Goal: Check status: Check status

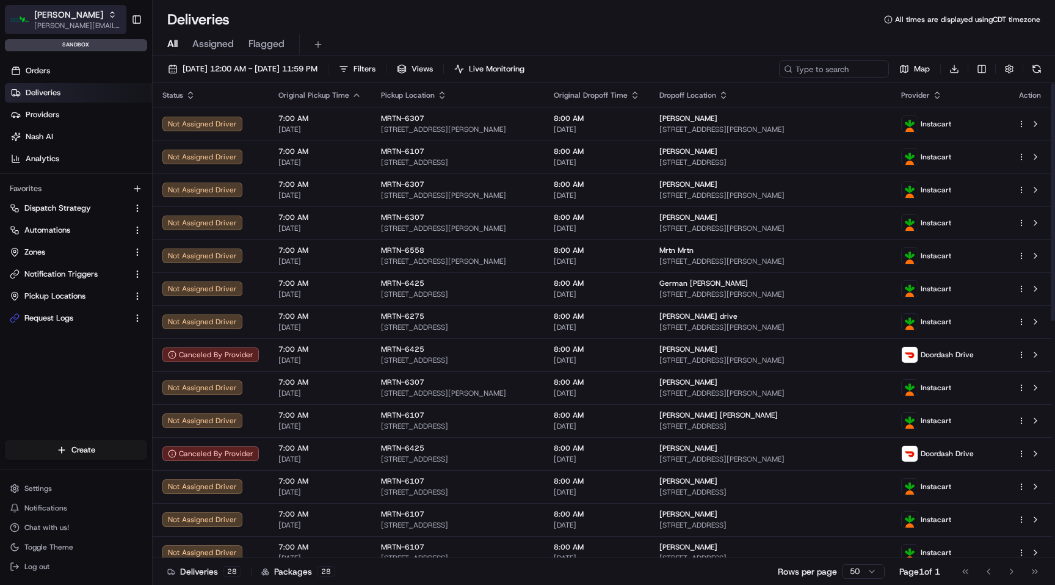
click at [78, 19] on div "[PERSON_NAME]" at bounding box center [77, 15] width 87 height 12
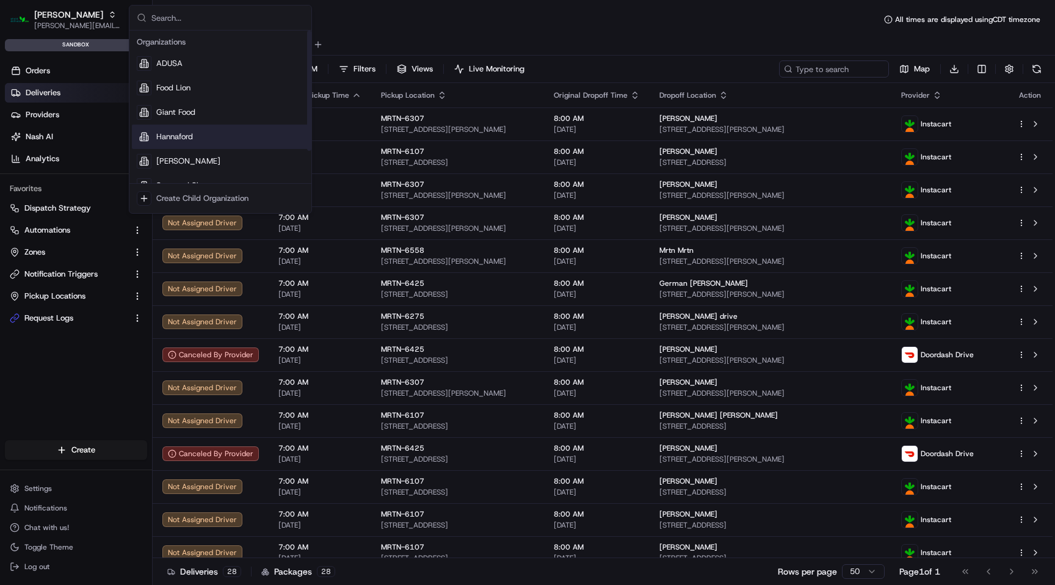
click at [172, 135] on span "Hannaford" at bounding box center [174, 136] width 37 height 11
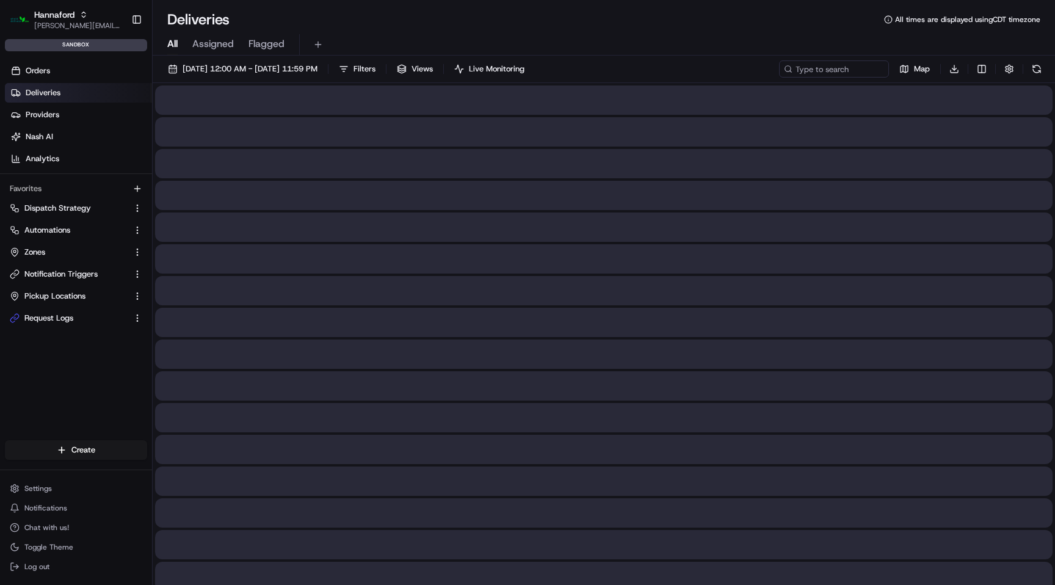
click at [430, 15] on div "Deliveries All times are displayed using CDT timezone" at bounding box center [604, 20] width 902 height 20
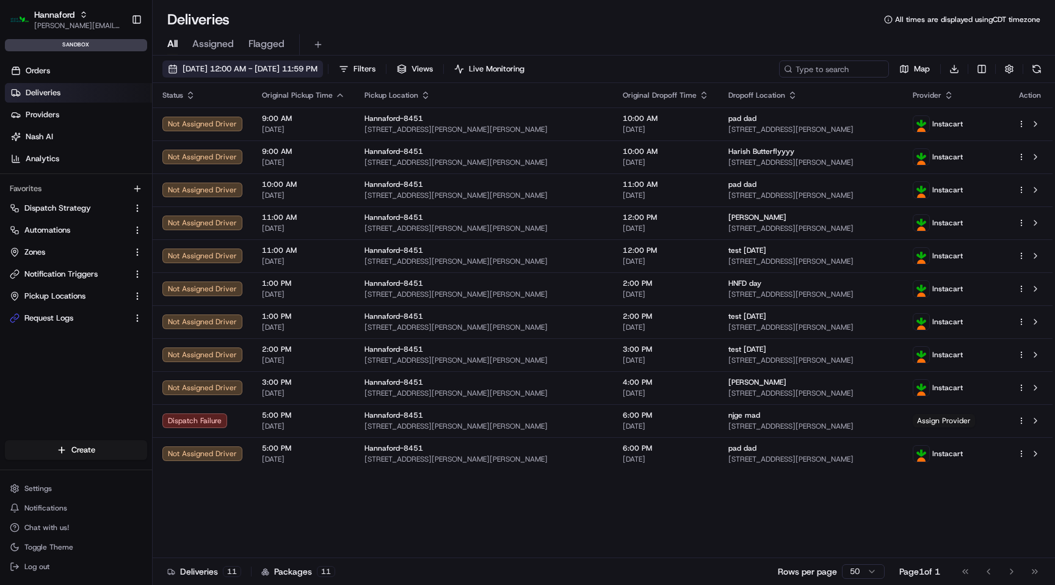
click at [317, 67] on span "[DATE] 12:00 AM - [DATE] 11:59 PM" at bounding box center [250, 68] width 135 height 11
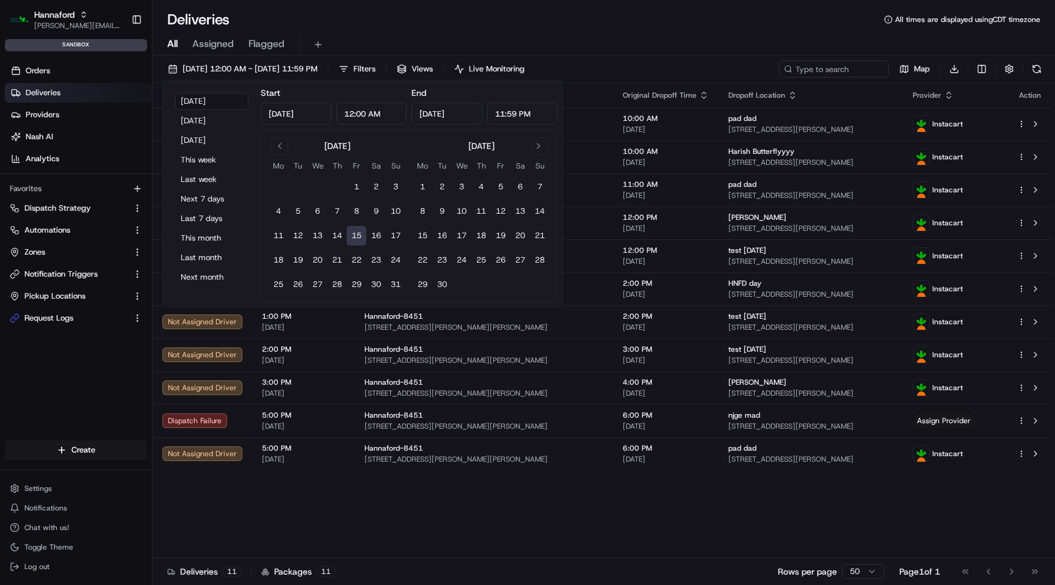
click at [597, 30] on div "All Assigned Flagged" at bounding box center [604, 42] width 902 height 26
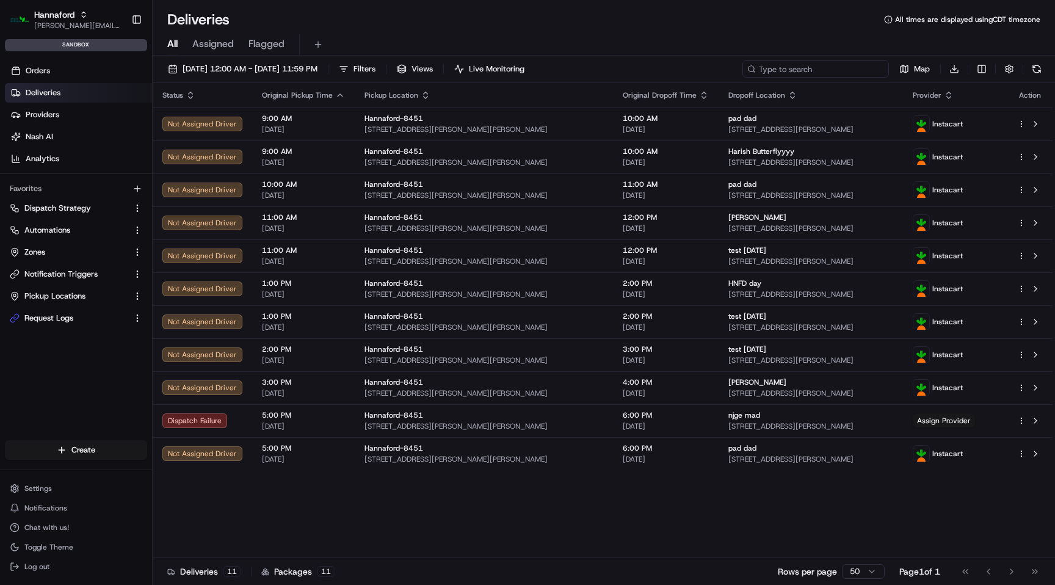
click at [805, 71] on input at bounding box center [815, 68] width 146 height 17
paste input "m500640624"
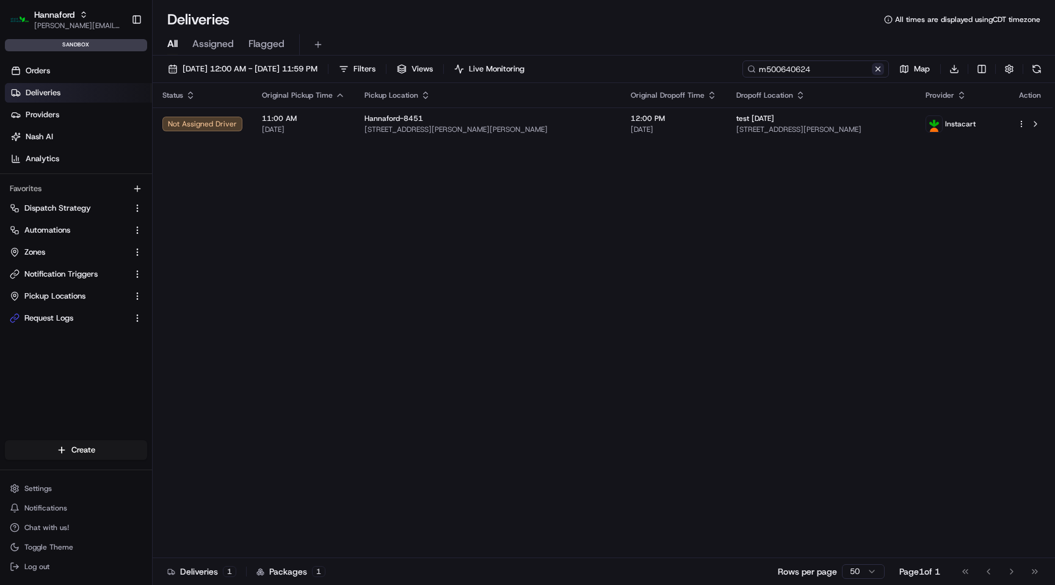
type input "m500640624"
click at [878, 70] on button at bounding box center [878, 69] width 12 height 12
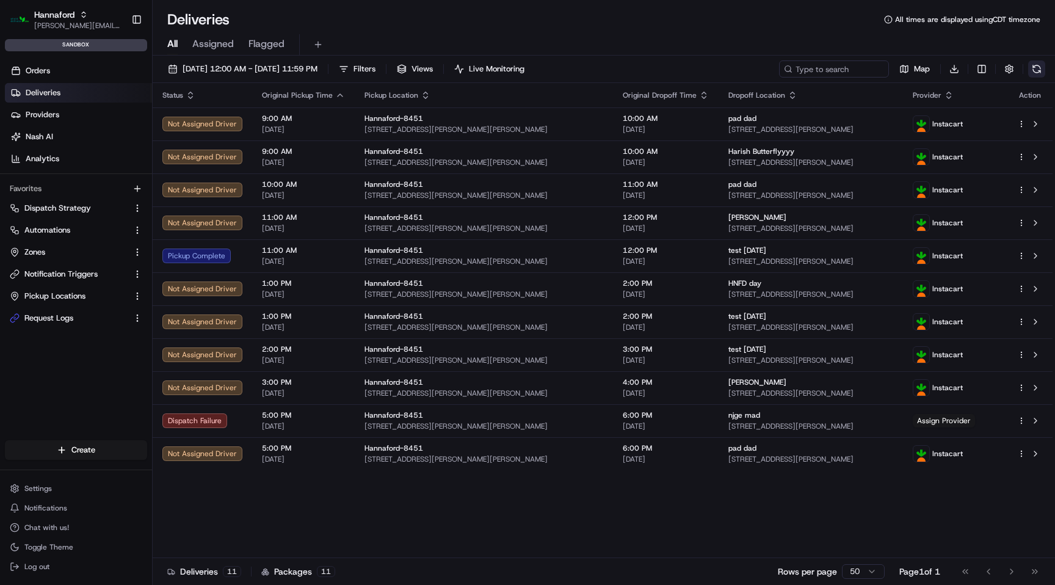
click at [1043, 68] on button at bounding box center [1036, 68] width 17 height 17
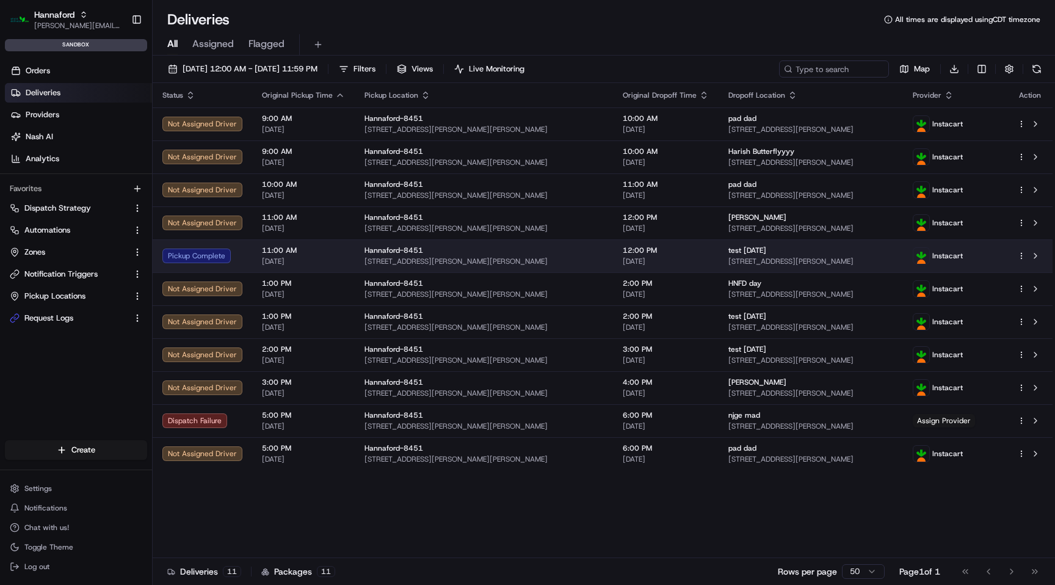
click at [546, 255] on div "Hannaford-8451" at bounding box center [483, 250] width 239 height 10
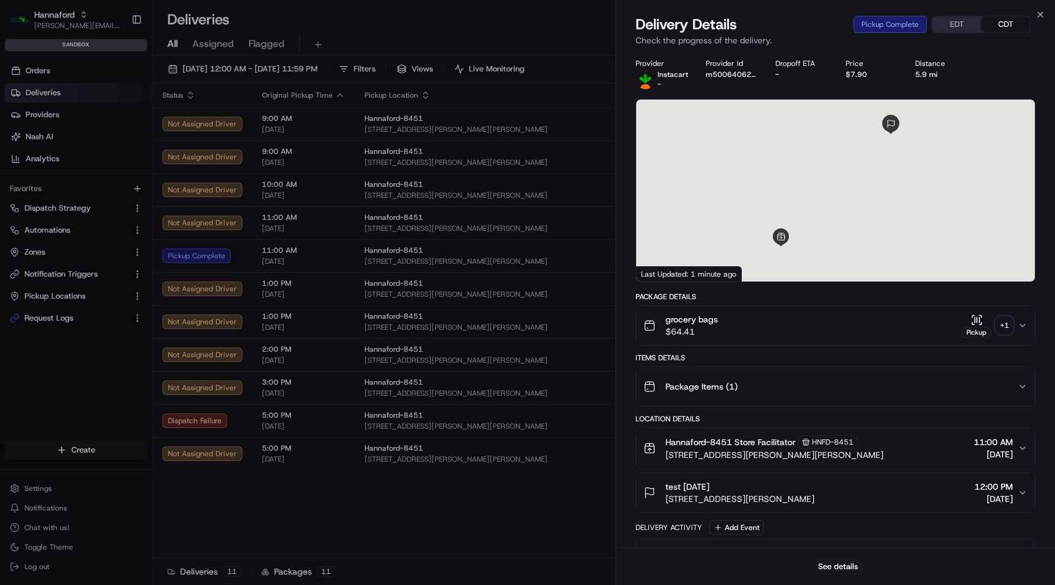
scroll to position [297, 0]
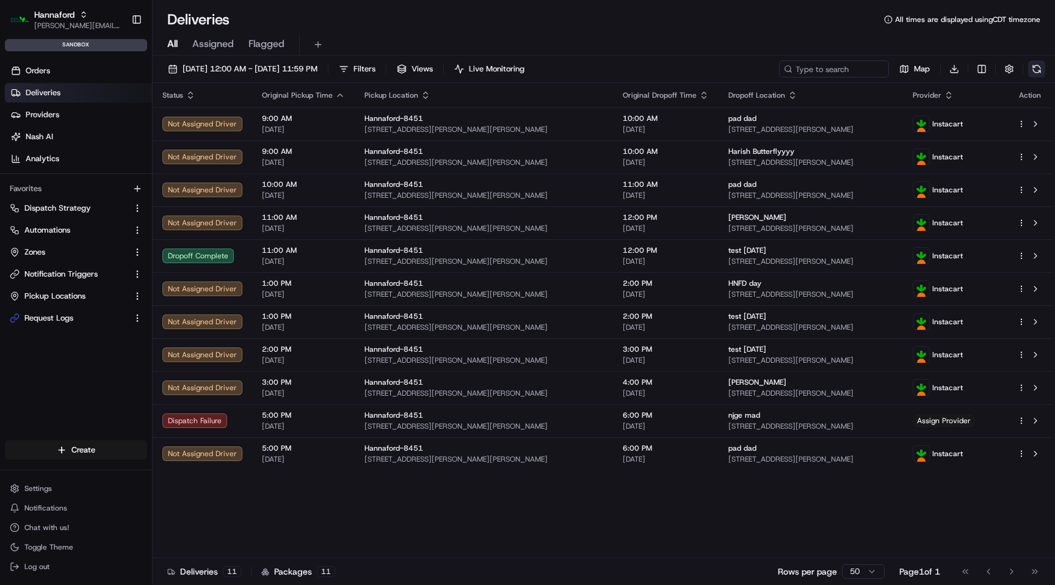
click at [1029, 68] on button at bounding box center [1036, 68] width 17 height 17
click at [809, 67] on input at bounding box center [815, 68] width 146 height 17
paste input "17744210806450568"
type input "17744210806450568"
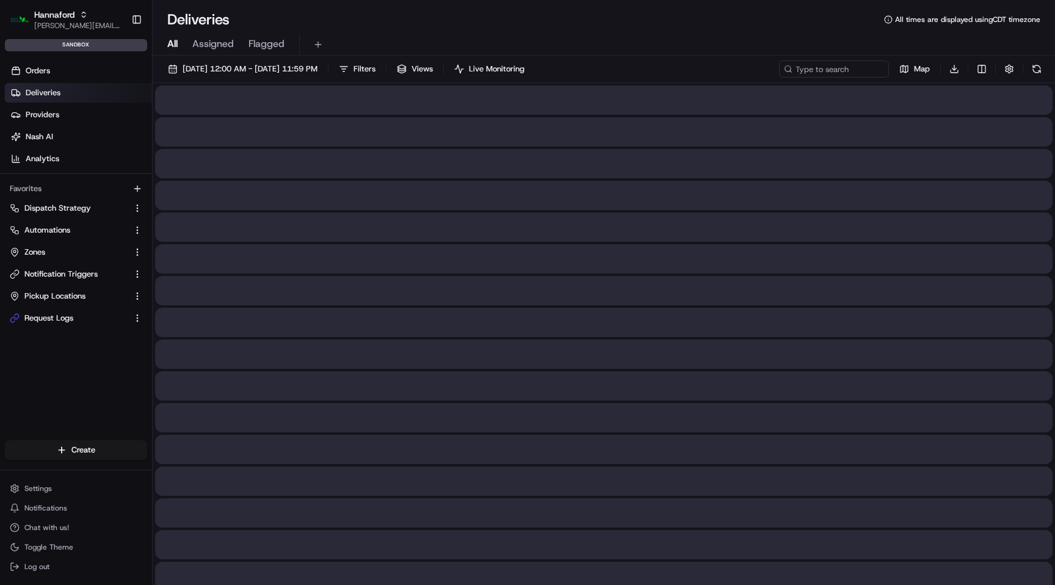
click at [805, 34] on div "All Assigned Flagged" at bounding box center [604, 42] width 902 height 26
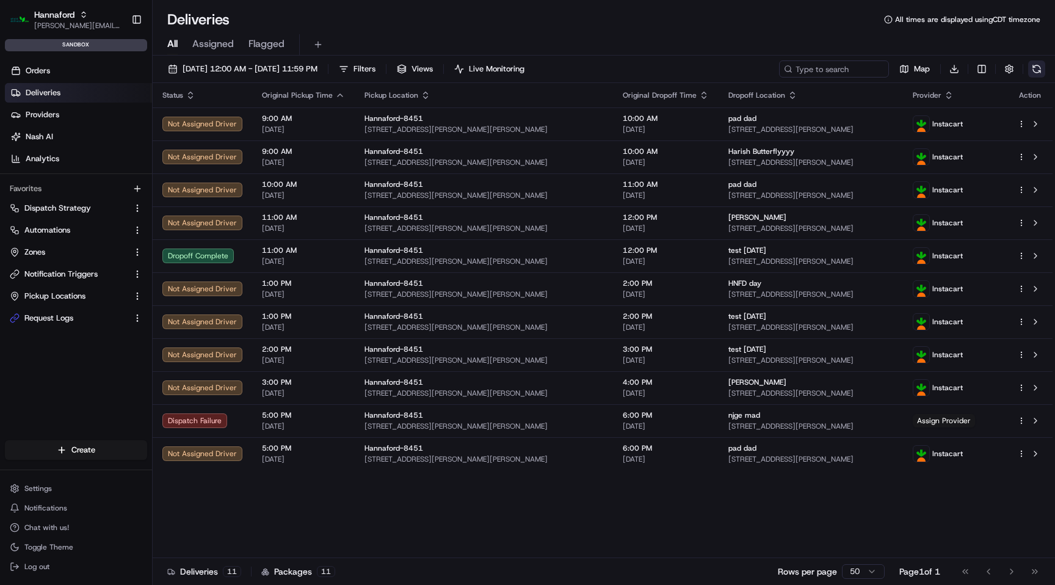
click at [1036, 68] on button at bounding box center [1036, 68] width 17 height 17
click at [852, 72] on input at bounding box center [815, 68] width 146 height 17
paste input "m500618929"
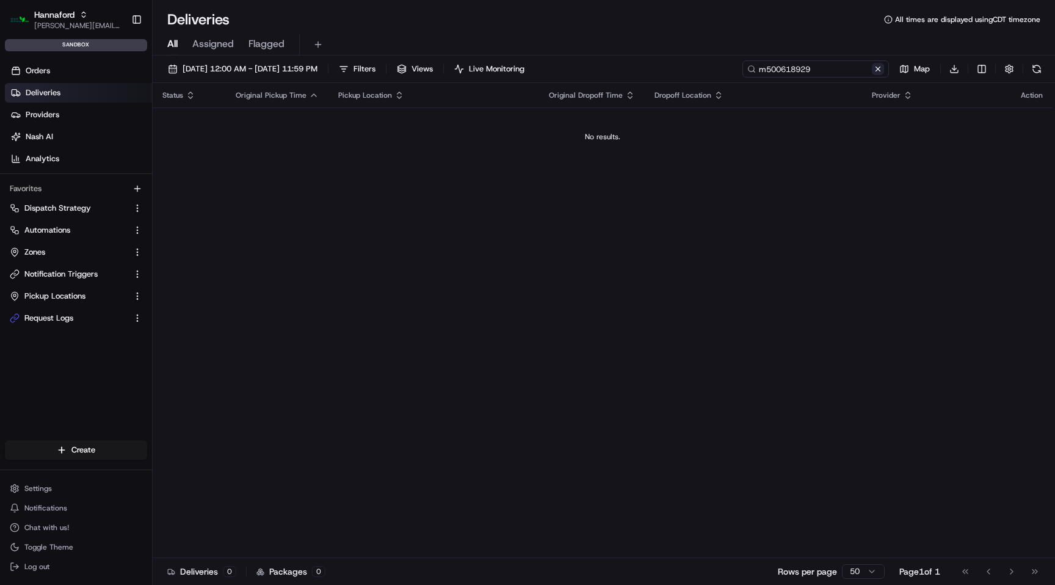
type input "m500618929"
click at [877, 70] on button at bounding box center [878, 69] width 12 height 12
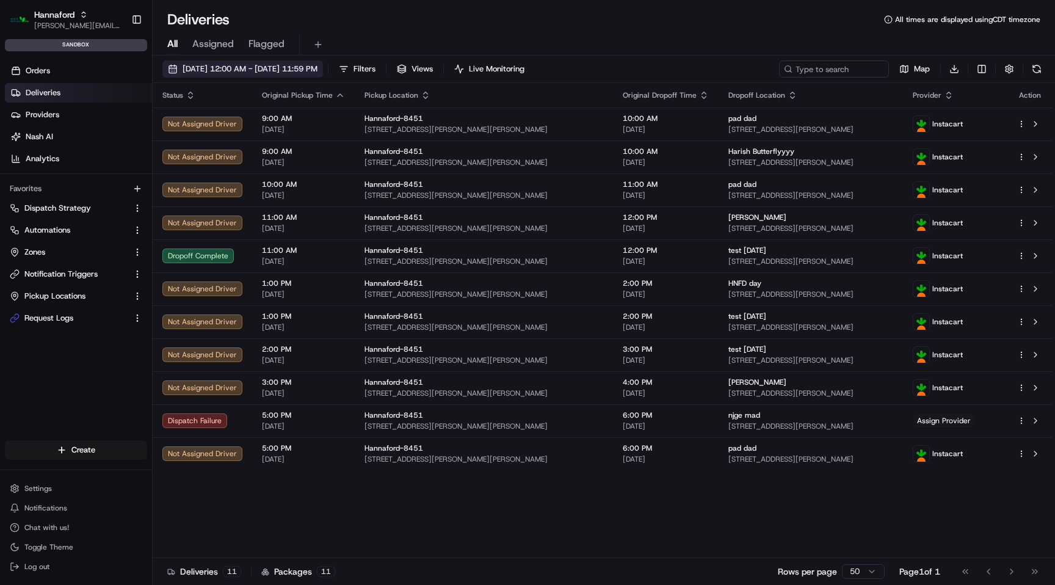
click at [300, 74] on span "[DATE] 12:00 AM - [DATE] 11:59 PM" at bounding box center [250, 68] width 135 height 11
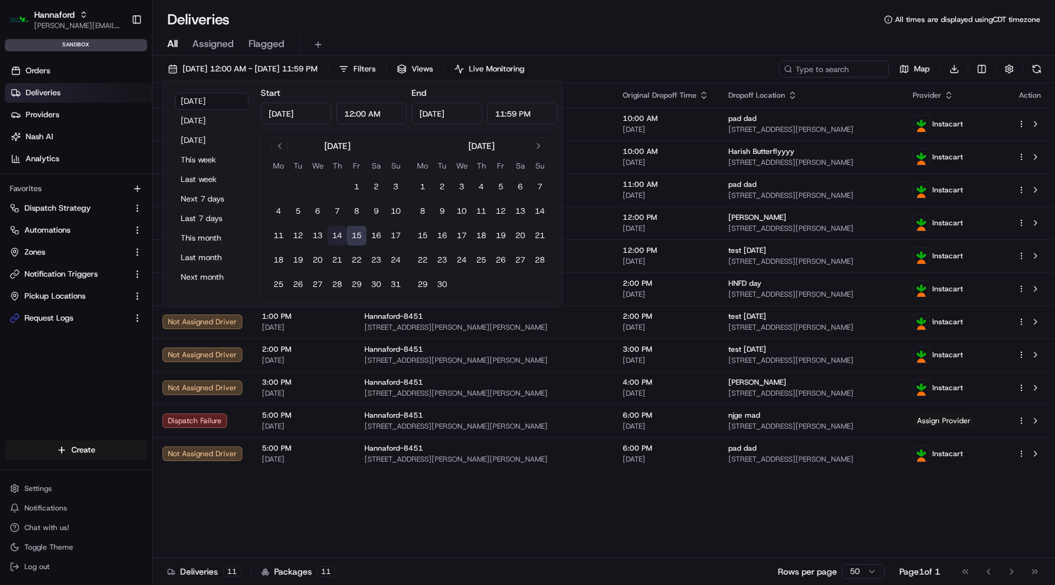
click at [341, 237] on button "14" at bounding box center [337, 236] width 20 height 20
type input "[DATE]"
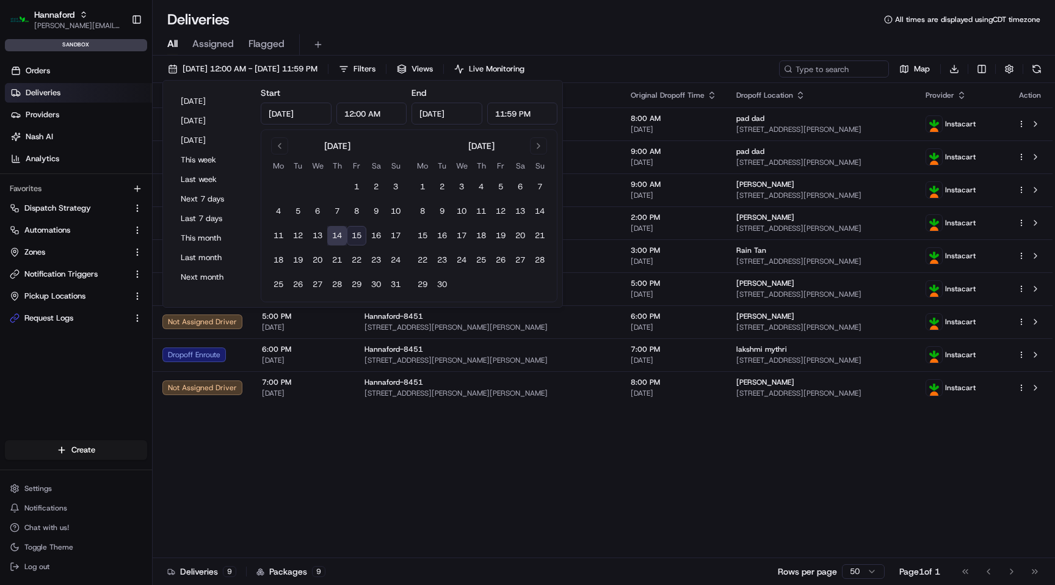
click at [341, 231] on button "14" at bounding box center [337, 236] width 20 height 20
click at [357, 239] on button "15" at bounding box center [357, 236] width 20 height 20
type input "[DATE]"
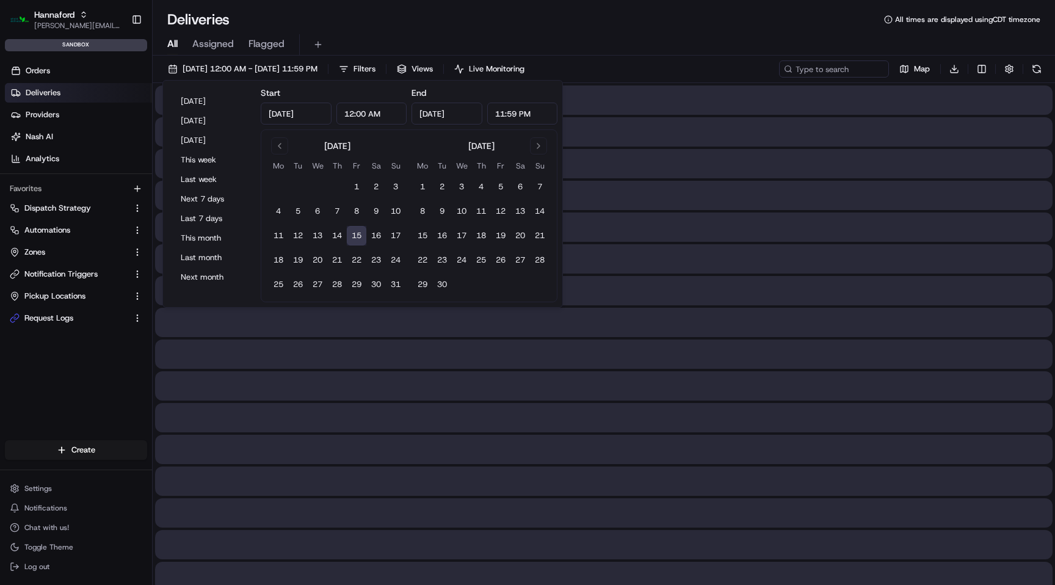
click at [357, 239] on button "15" at bounding box center [357, 236] width 20 height 20
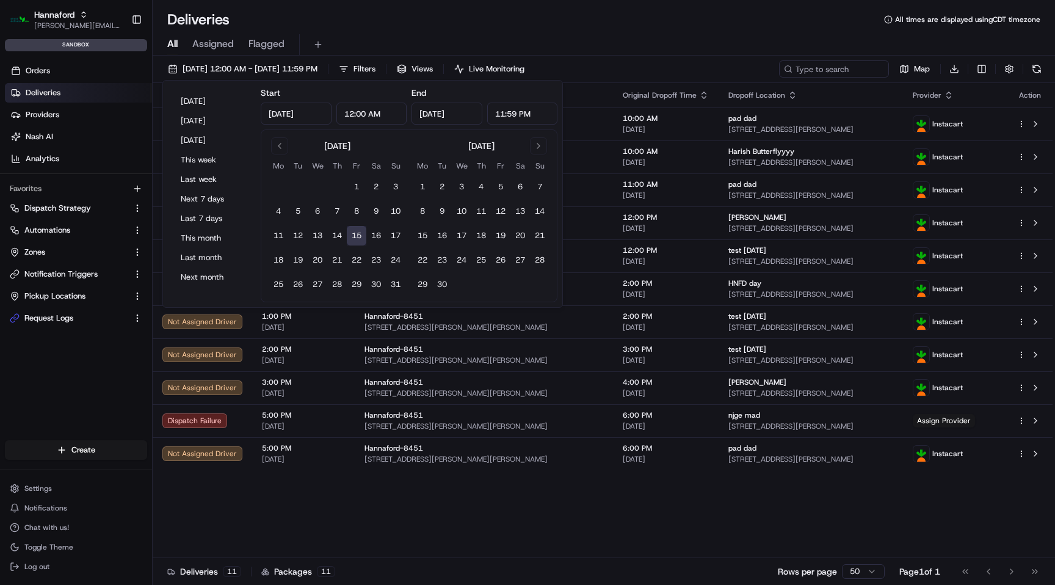
click at [666, 24] on div "Deliveries All times are displayed using CDT timezone" at bounding box center [604, 20] width 902 height 20
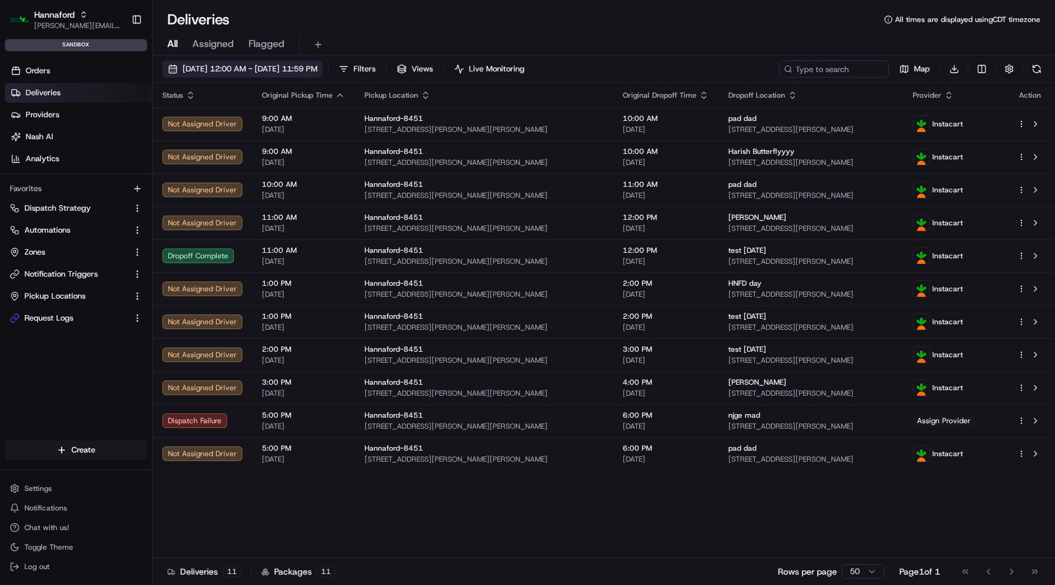
click at [317, 69] on span "[DATE] 12:00 AM - [DATE] 11:59 PM" at bounding box center [250, 68] width 135 height 11
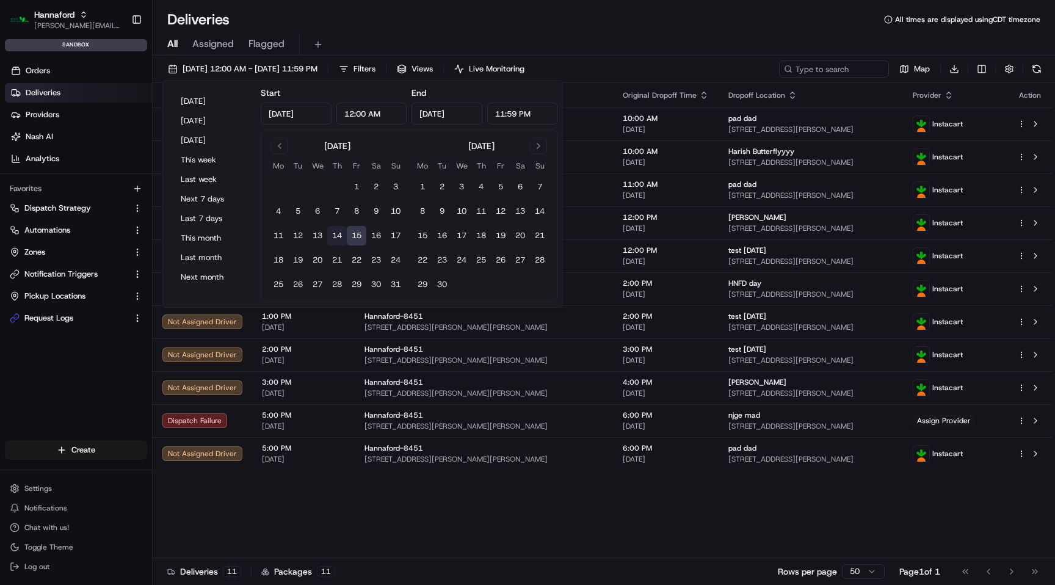
click at [337, 236] on button "14" at bounding box center [337, 236] width 20 height 20
type input "[DATE]"
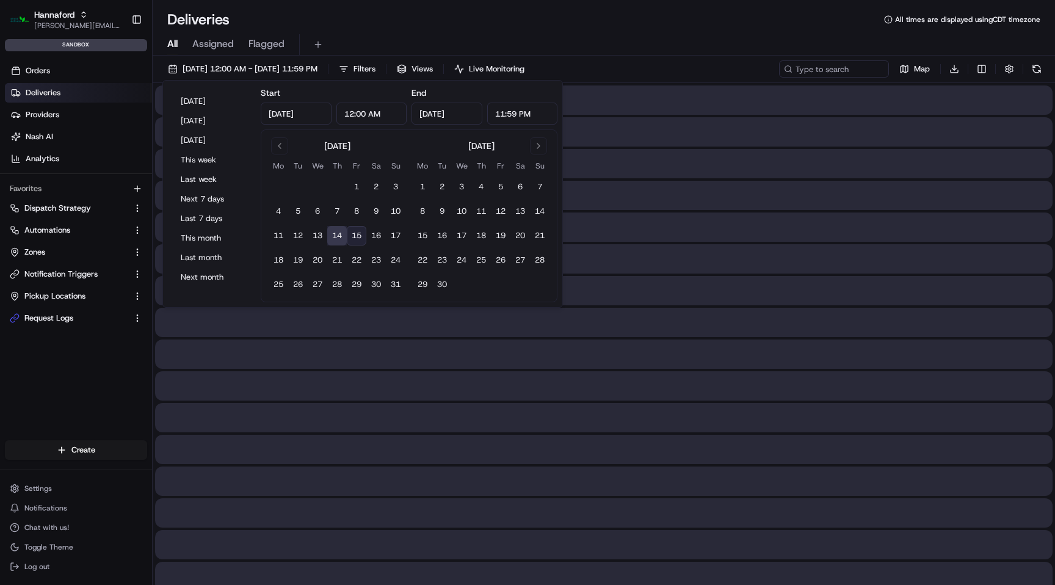
click at [337, 236] on button "14" at bounding box center [337, 236] width 20 height 20
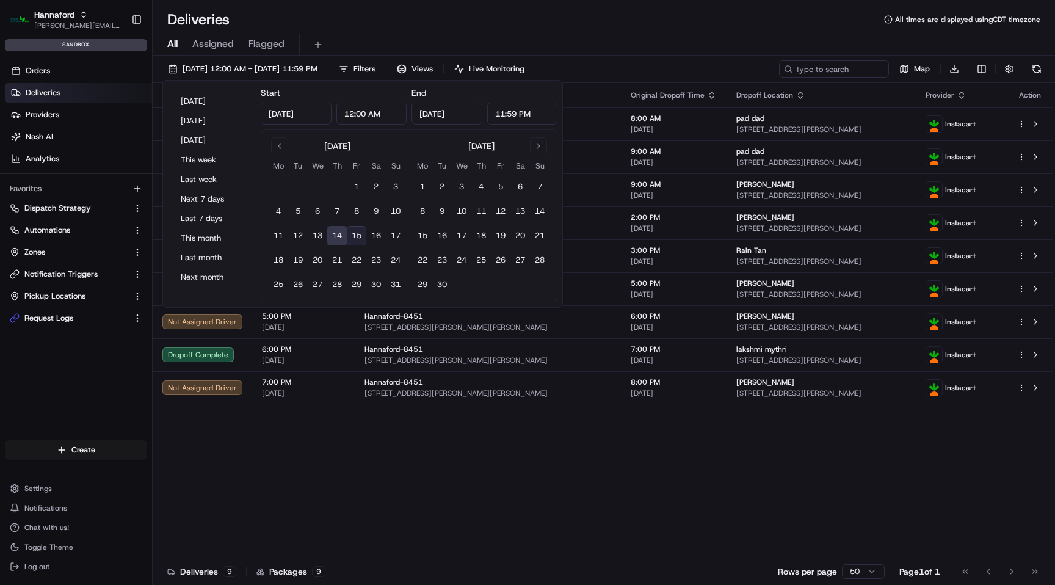
click at [519, 2] on div "Deliveries All times are displayed using CDT timezone All Assigned Flagged [DAT…" at bounding box center [604, 292] width 902 height 585
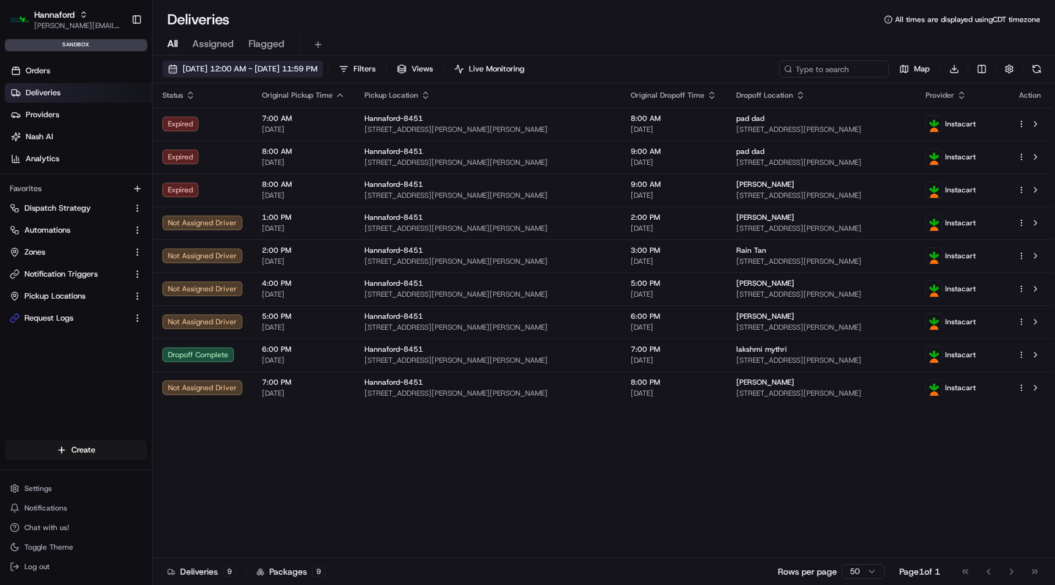
click at [317, 69] on span "[DATE] 12:00 AM - [DATE] 11:59 PM" at bounding box center [250, 68] width 135 height 11
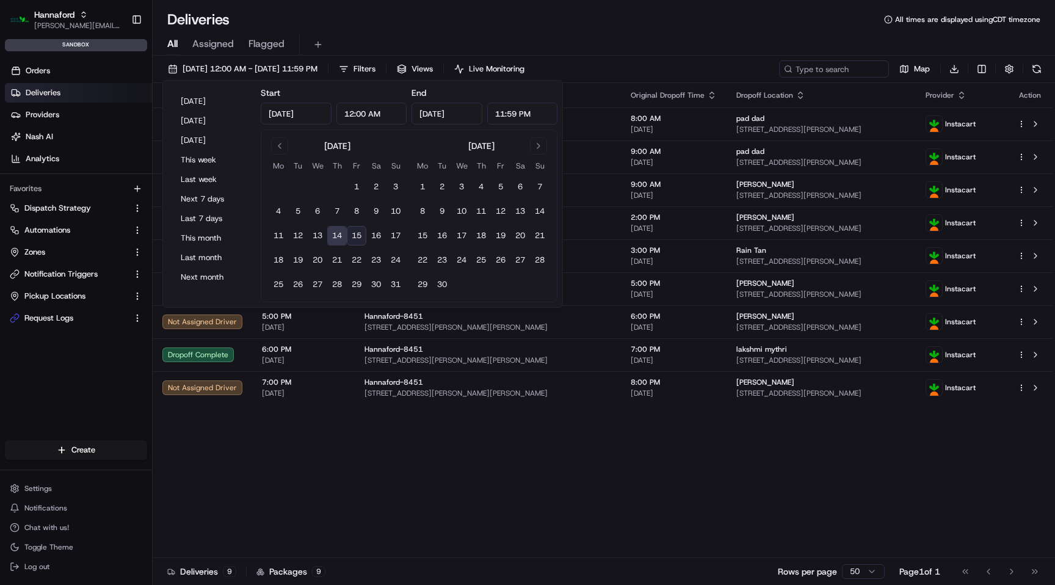
click at [361, 230] on button "15" at bounding box center [357, 236] width 20 height 20
type input "[DATE]"
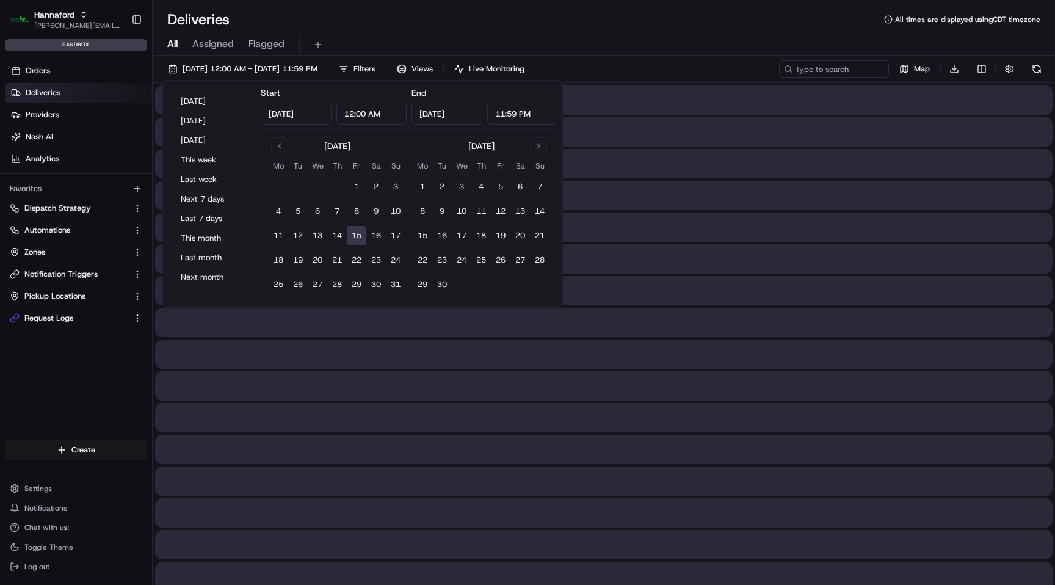
click at [361, 230] on button "15" at bounding box center [357, 236] width 20 height 20
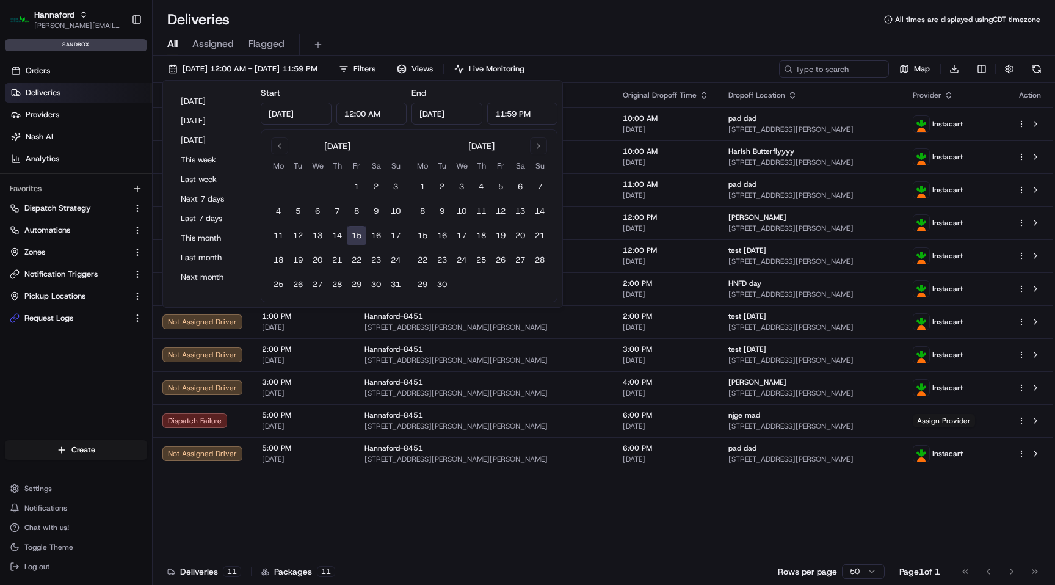
click at [536, 26] on div "Deliveries All times are displayed using CDT timezone" at bounding box center [604, 20] width 902 height 20
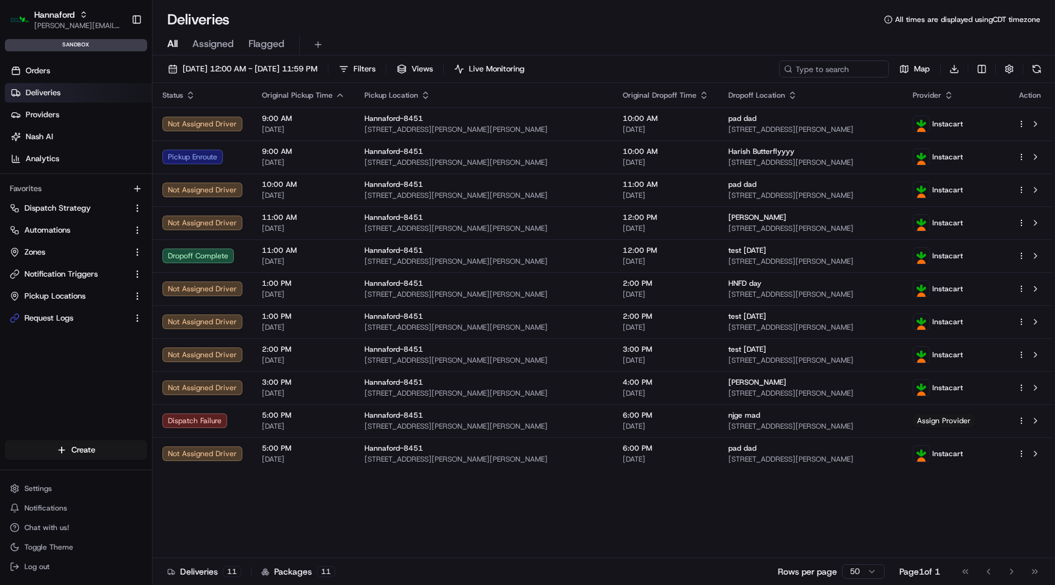
click at [627, 37] on div "All Assigned Flagged" at bounding box center [604, 44] width 902 height 21
click at [1033, 67] on button at bounding box center [1036, 68] width 17 height 17
click at [1031, 69] on button at bounding box center [1036, 68] width 17 height 17
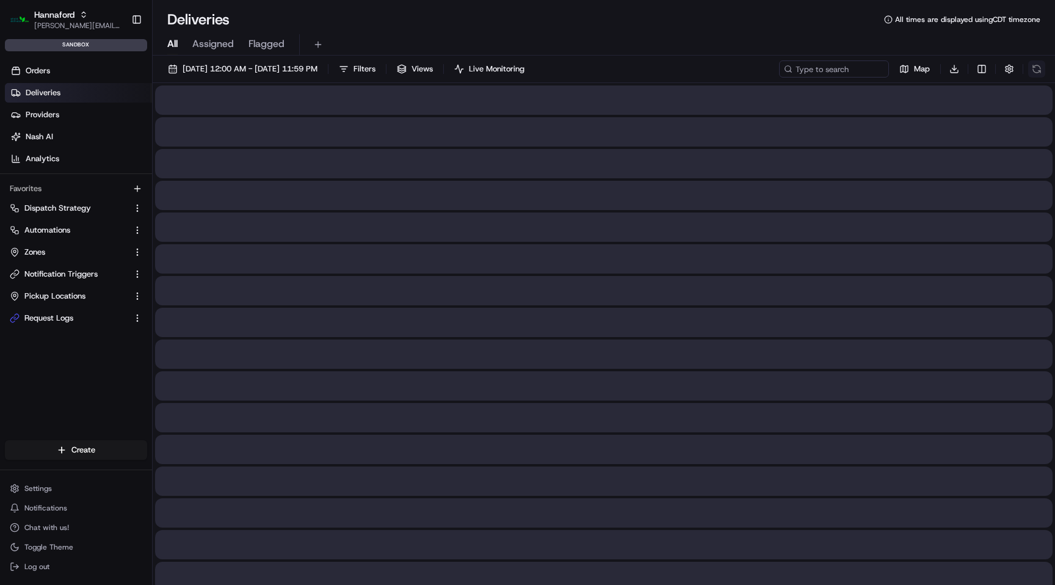
click at [1031, 69] on div "Map Download" at bounding box center [912, 68] width 266 height 17
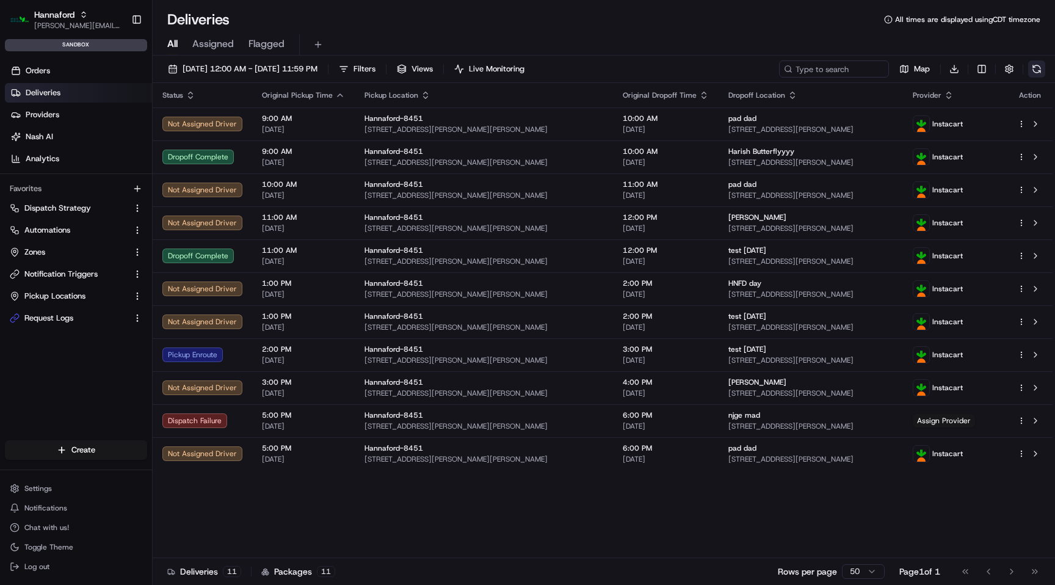
click at [1036, 69] on button at bounding box center [1036, 68] width 17 height 17
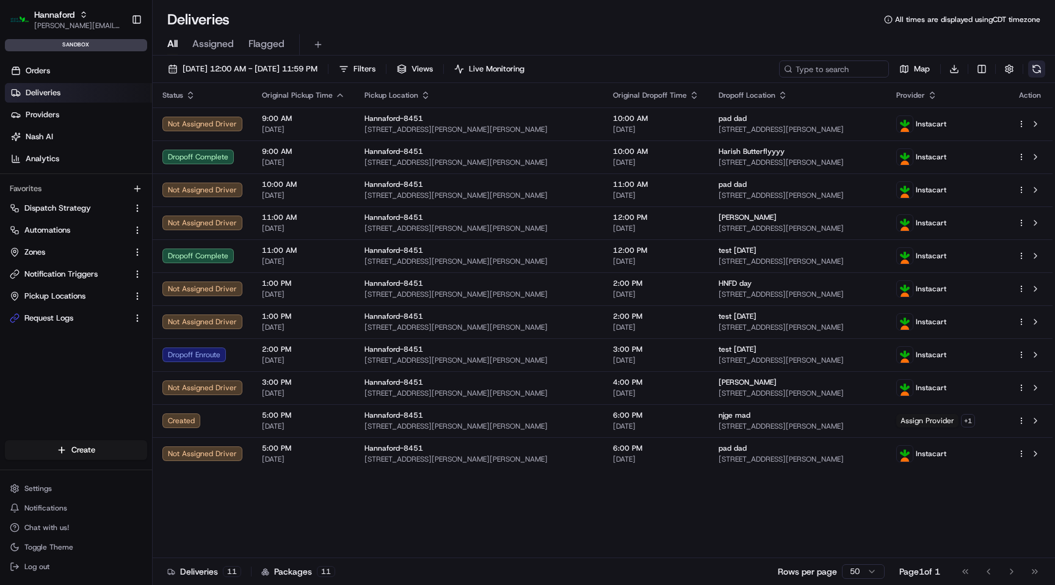
click at [1040, 67] on button at bounding box center [1036, 68] width 17 height 17
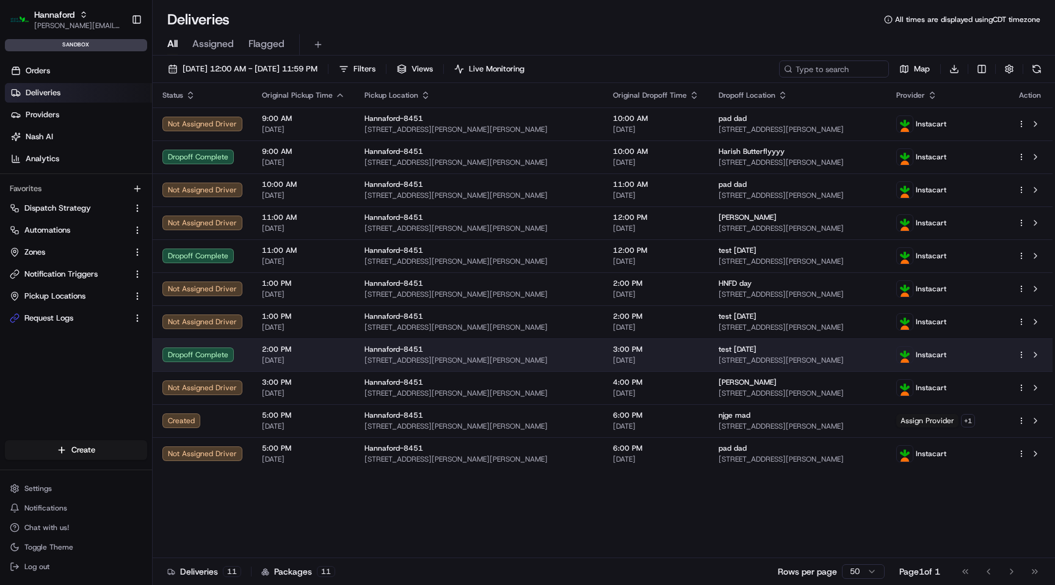
click at [638, 355] on span "[DATE]" at bounding box center [656, 360] width 86 height 10
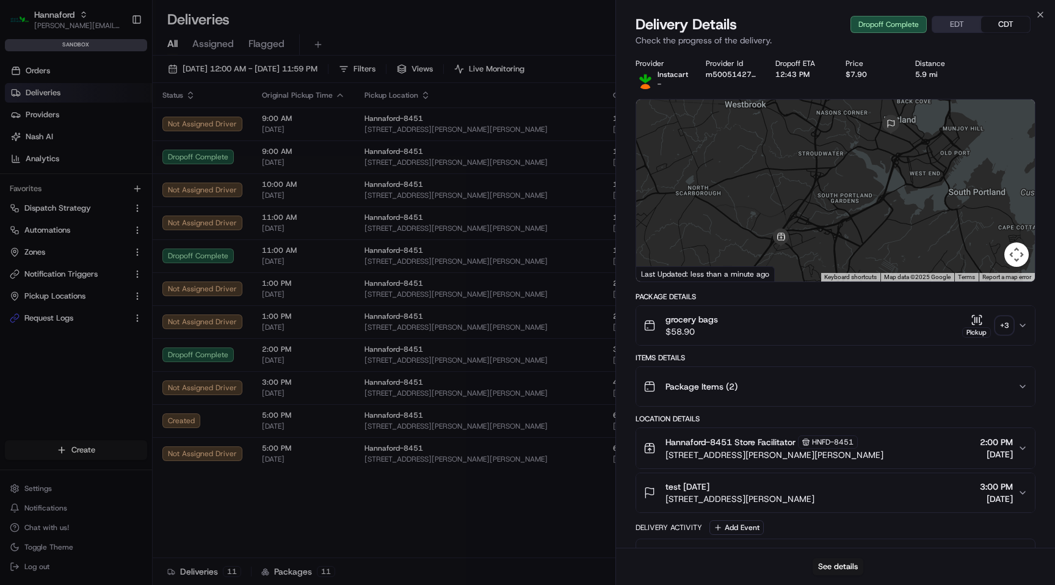
click at [796, 329] on div "grocery bags $58.90 Pickup + 3" at bounding box center [830, 325] width 374 height 24
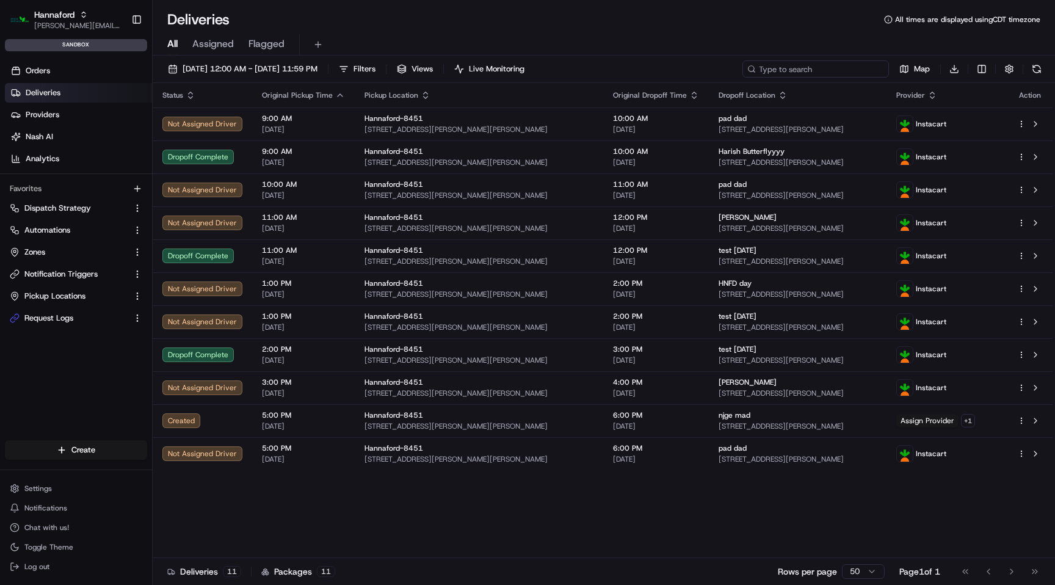
click at [812, 68] on input at bounding box center [815, 68] width 146 height 17
paste input "m500640555"
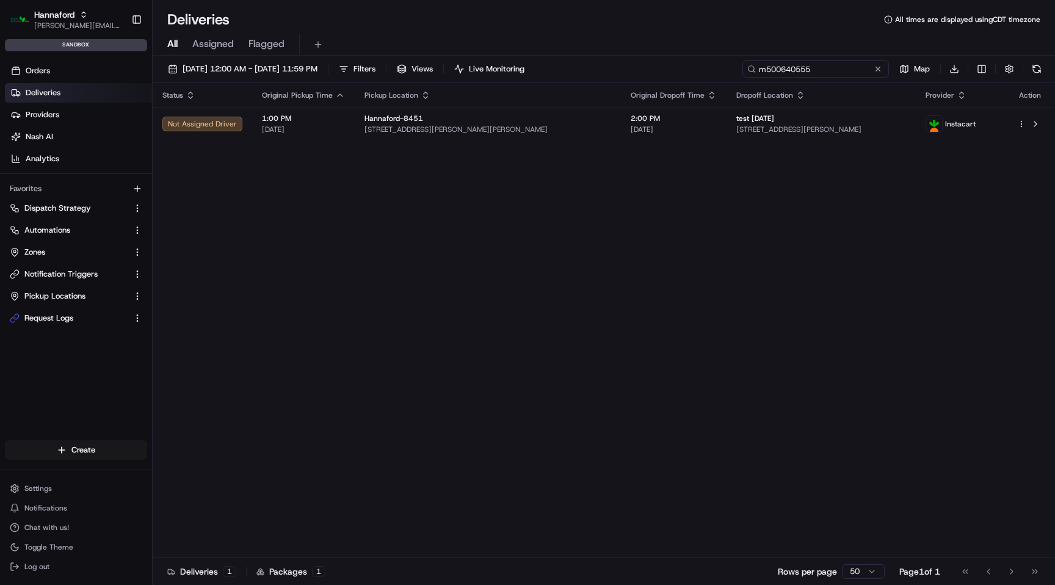
type input "m500640555"
click at [1036, 68] on button at bounding box center [1036, 68] width 17 height 17
click at [1036, 73] on button at bounding box center [1036, 68] width 17 height 17
click at [1042, 70] on button at bounding box center [1036, 68] width 17 height 17
click at [877, 68] on button at bounding box center [878, 69] width 12 height 12
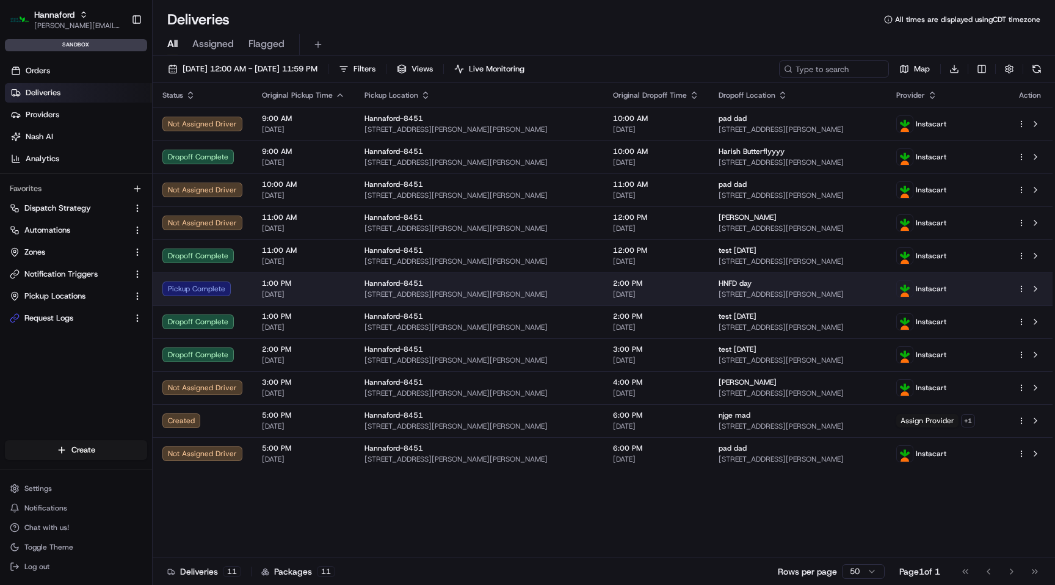
click at [668, 287] on td "2:00 PM [DATE]" at bounding box center [656, 288] width 106 height 33
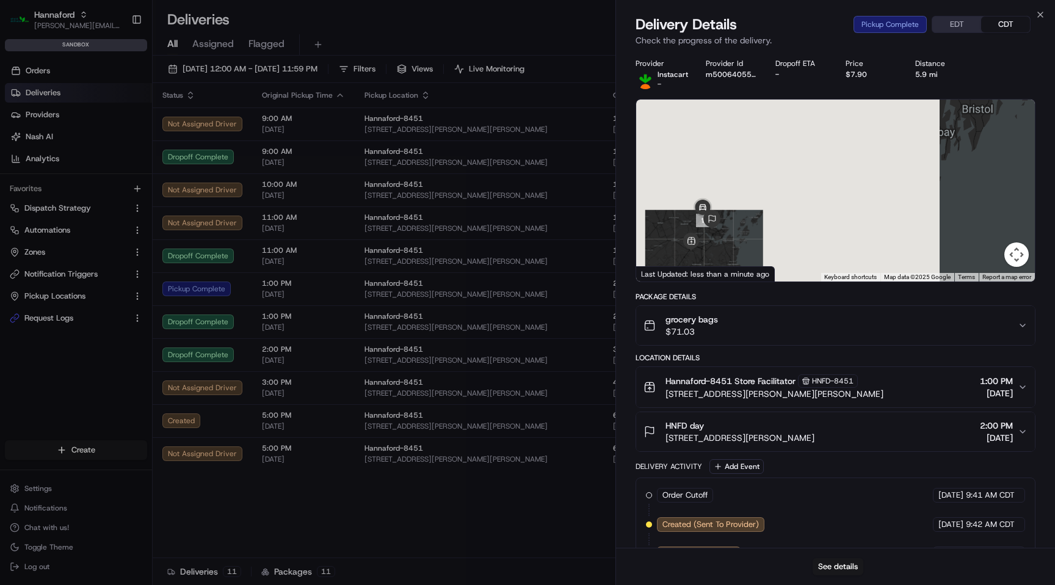
scroll to position [207, 0]
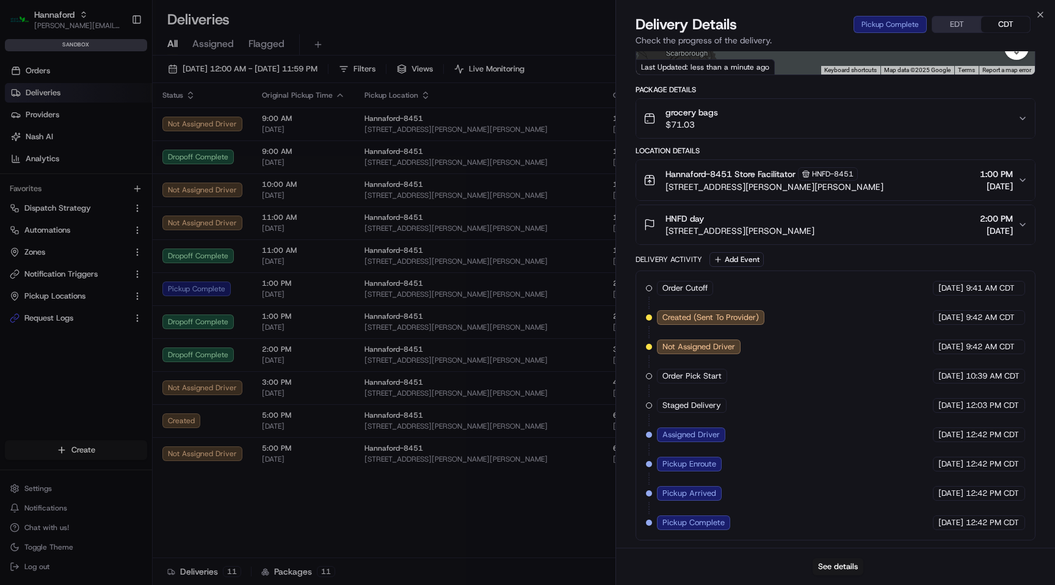
click at [782, 125] on div "grocery bags $71.03" at bounding box center [830, 118] width 374 height 24
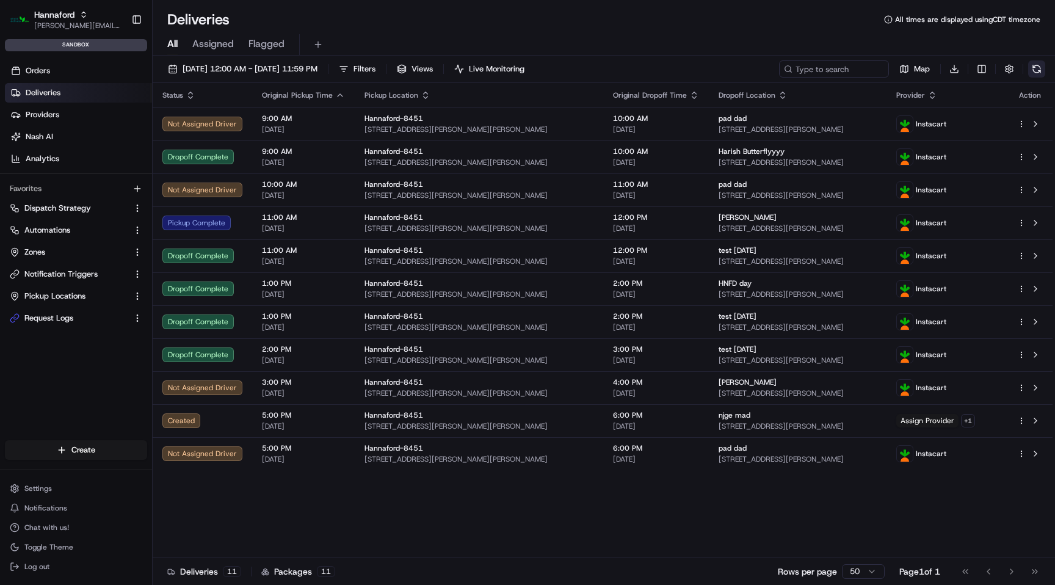
click at [1036, 70] on button at bounding box center [1036, 68] width 17 height 17
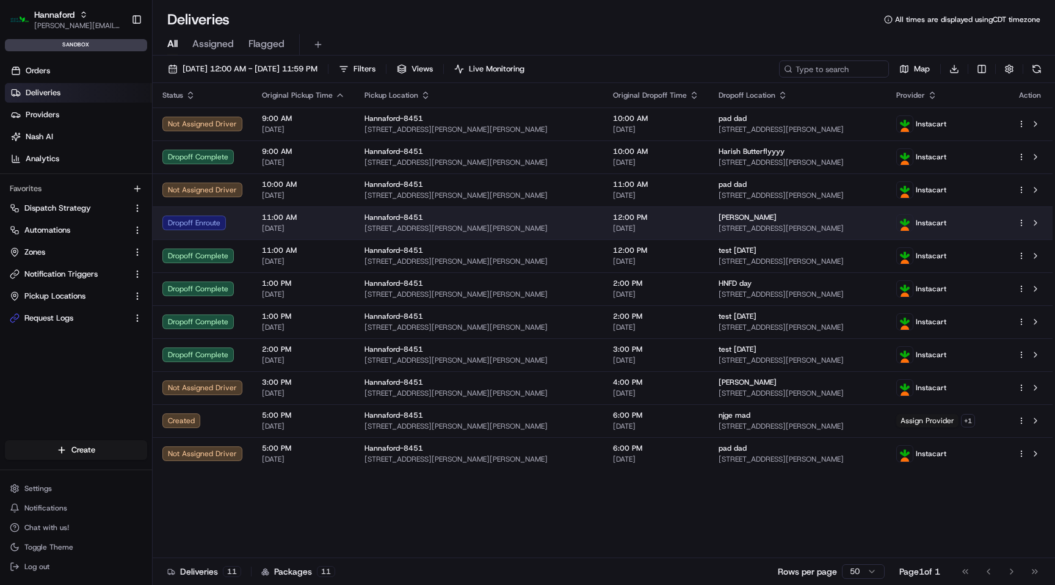
click at [494, 225] on span "[STREET_ADDRESS][PERSON_NAME][PERSON_NAME]" at bounding box center [478, 228] width 229 height 10
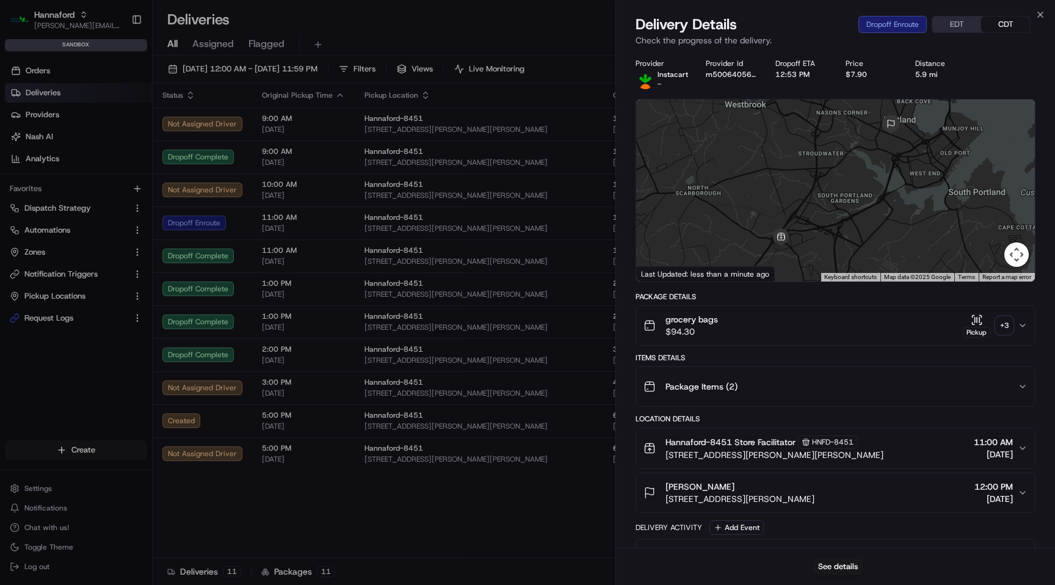
click at [848, 333] on div "grocery bags $94.30 Pickup + 3" at bounding box center [830, 325] width 374 height 24
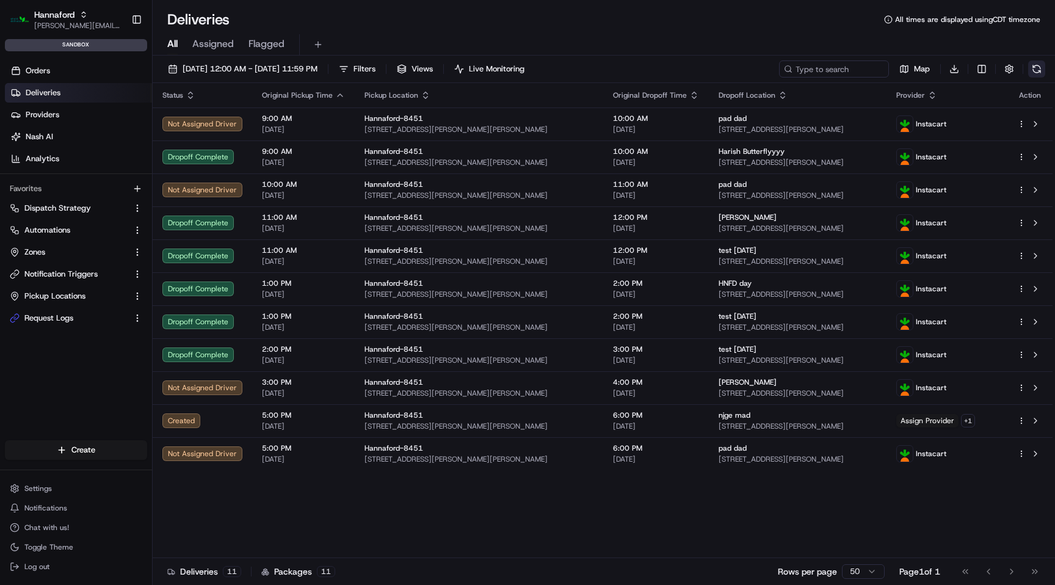
click at [1040, 68] on button at bounding box center [1036, 68] width 17 height 17
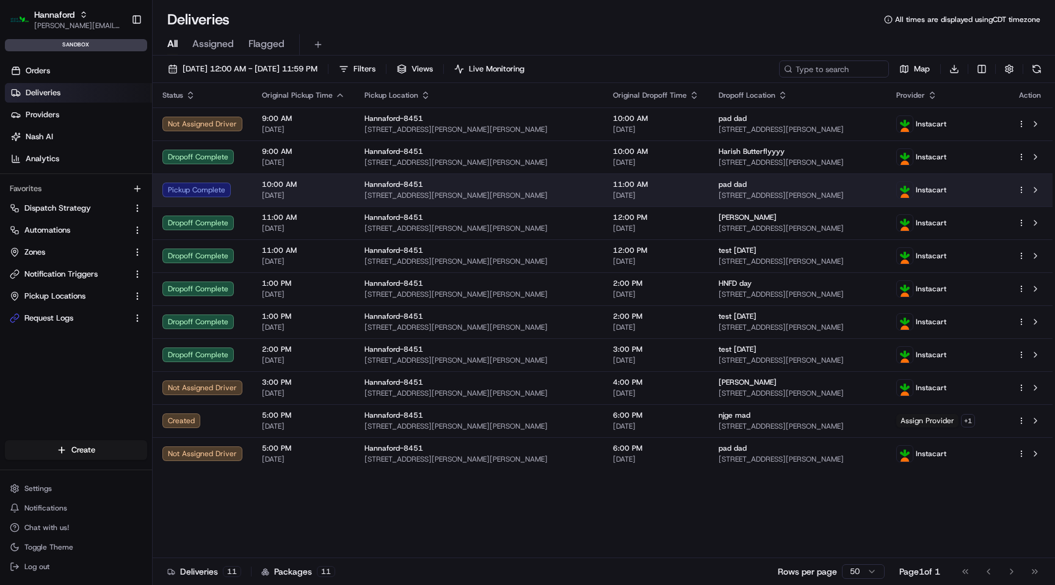
click at [808, 184] on div "pad dad" at bounding box center [797, 184] width 158 height 10
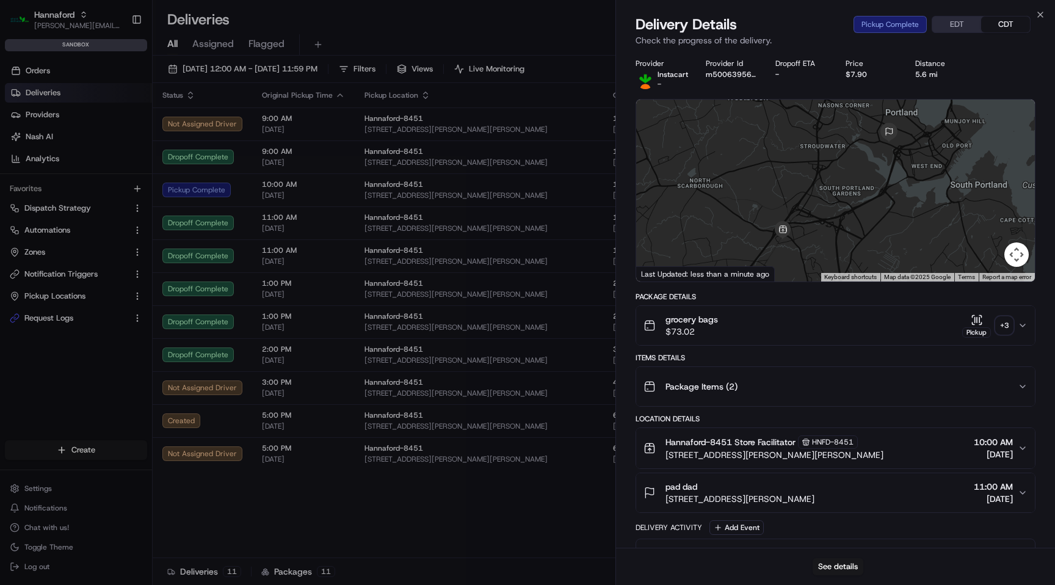
click at [812, 341] on button "grocery bags $73.02 Pickup + 3" at bounding box center [835, 325] width 399 height 39
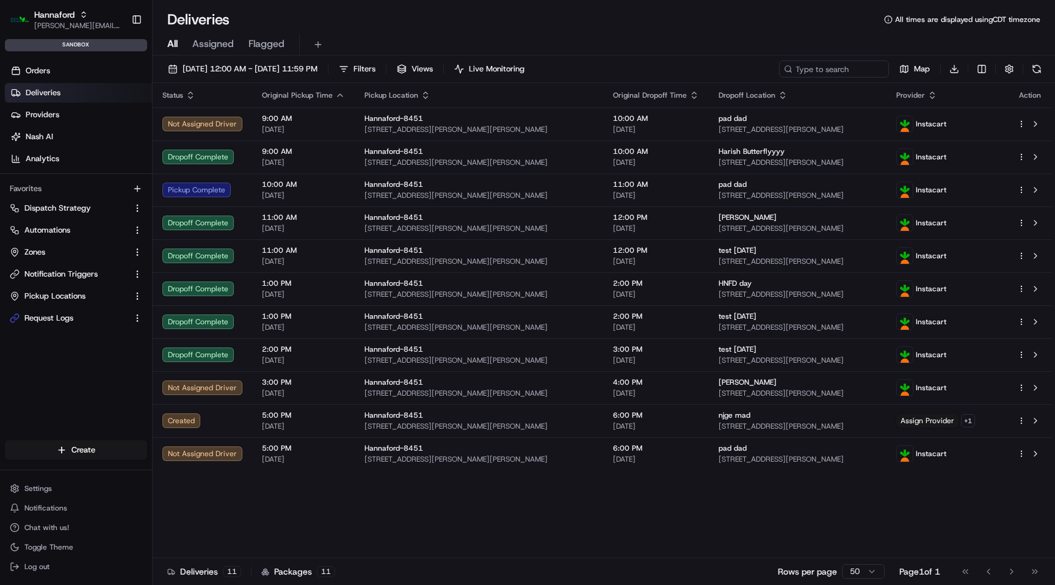
click at [1049, 72] on div "[DATE] 12:00 AM - [DATE] 11:59 PM Filters Views Live Monitoring Map Download" at bounding box center [604, 71] width 902 height 23
click at [1044, 70] on button at bounding box center [1036, 68] width 17 height 17
click at [1038, 74] on button at bounding box center [1036, 68] width 17 height 17
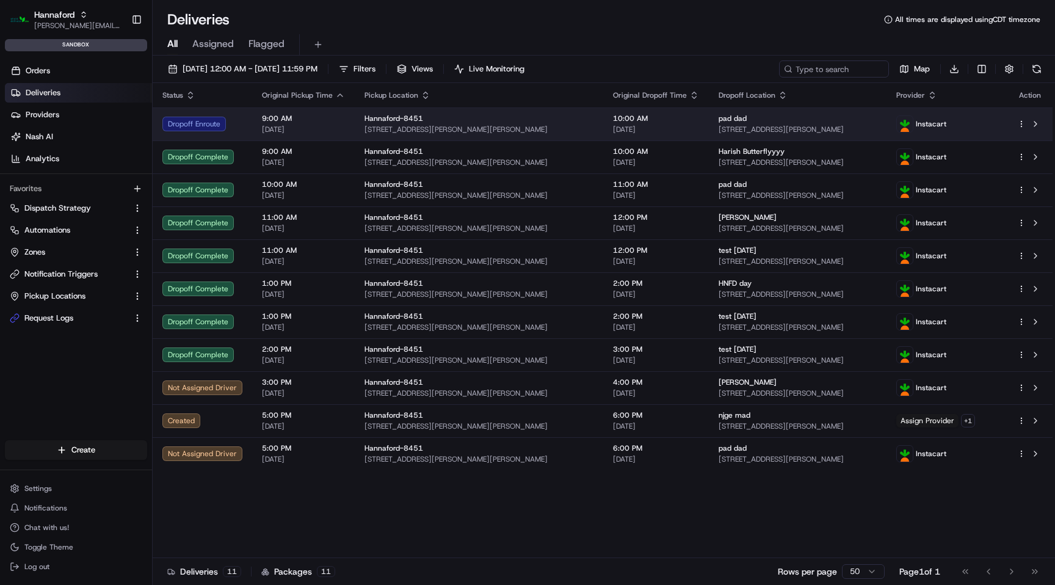
click at [516, 128] on span "[STREET_ADDRESS][PERSON_NAME][PERSON_NAME]" at bounding box center [478, 130] width 229 height 10
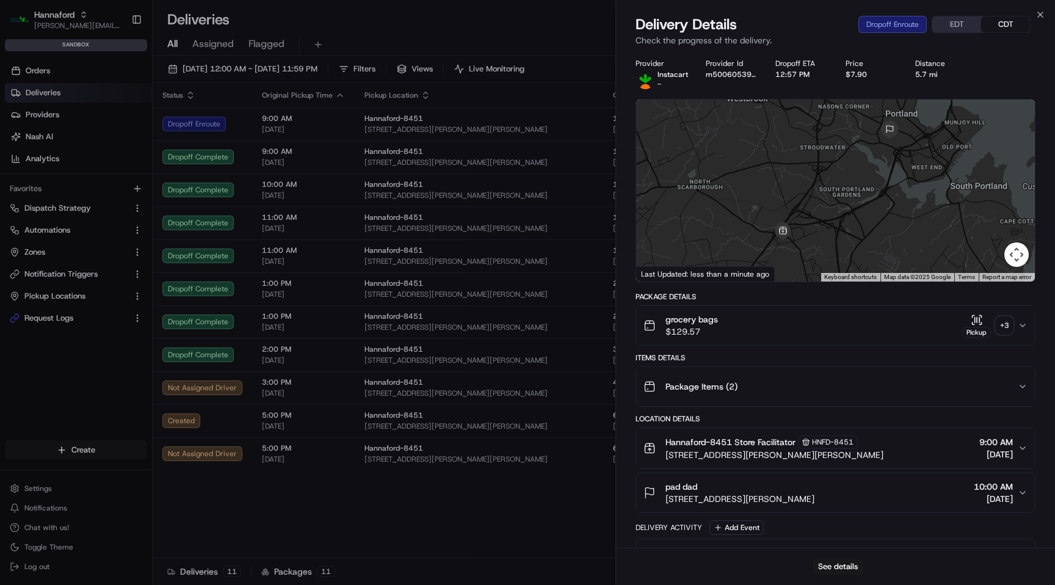
click at [938, 324] on div "grocery bags $129.57 Pickup + 3" at bounding box center [830, 325] width 374 height 24
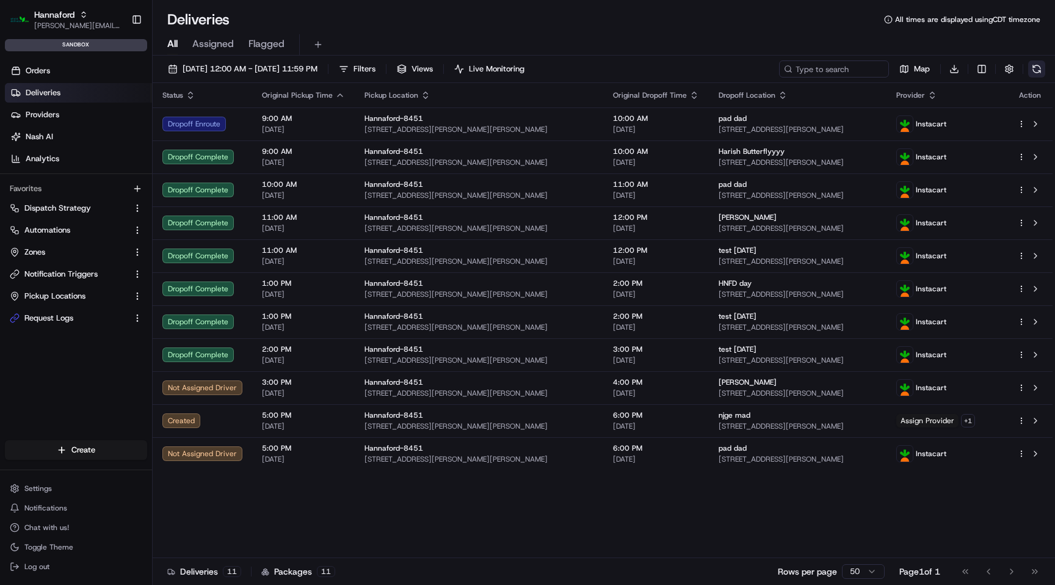
click at [1041, 68] on button at bounding box center [1036, 68] width 17 height 17
click at [1038, 69] on button at bounding box center [1036, 68] width 17 height 17
click at [1040, 68] on button at bounding box center [1036, 68] width 17 height 17
click at [1042, 73] on button at bounding box center [1036, 68] width 17 height 17
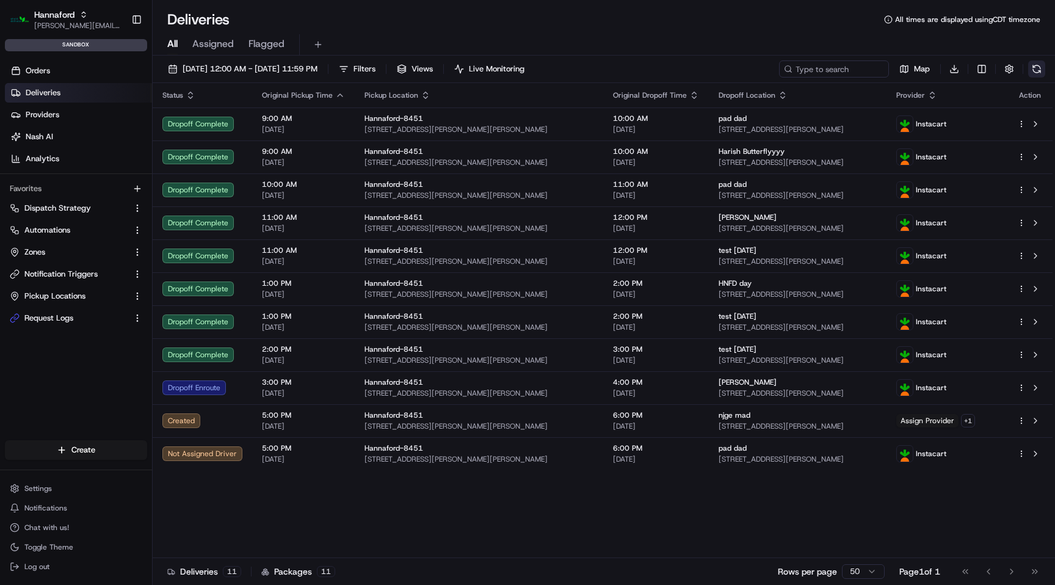
click at [1039, 72] on button at bounding box center [1036, 68] width 17 height 17
click at [1042, 68] on button at bounding box center [1036, 68] width 17 height 17
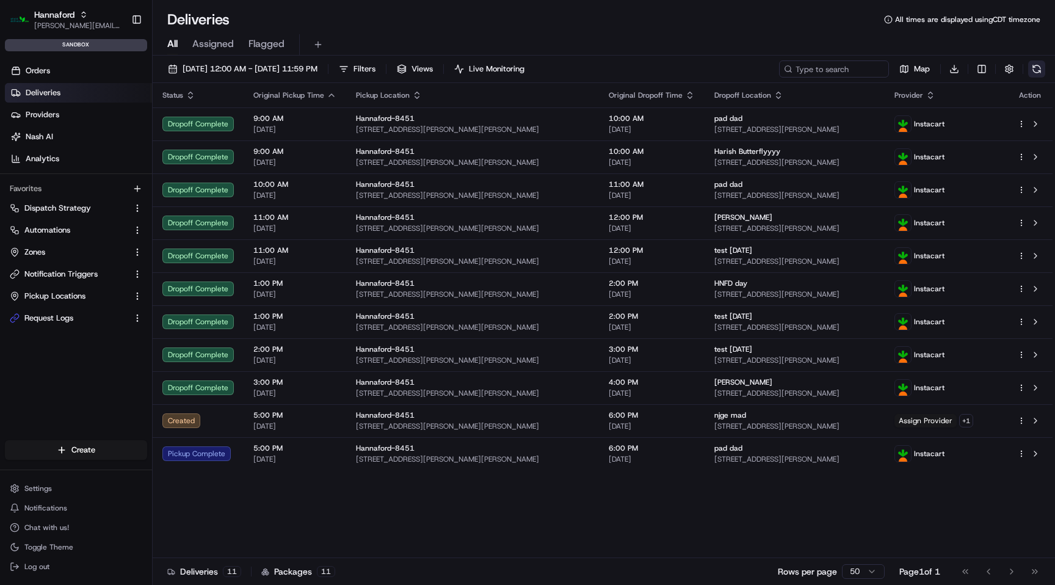
click at [1039, 69] on button at bounding box center [1036, 68] width 17 height 17
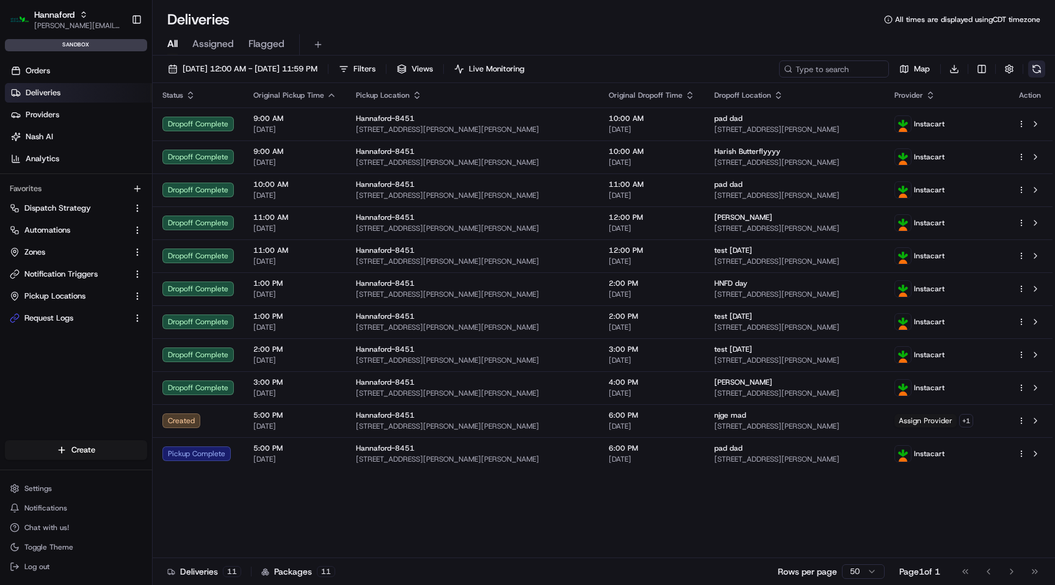
click at [1040, 67] on button at bounding box center [1036, 68] width 17 height 17
click at [1035, 69] on button at bounding box center [1036, 68] width 17 height 17
click at [1039, 66] on button at bounding box center [1036, 68] width 17 height 17
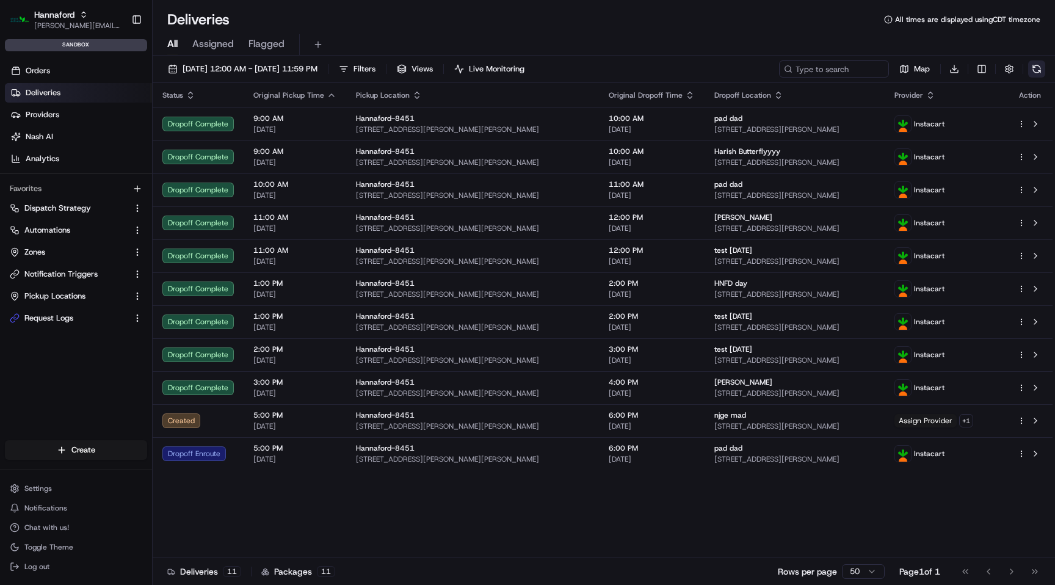
click at [1036, 71] on button at bounding box center [1036, 68] width 17 height 17
